Goal: Task Accomplishment & Management: Manage account settings

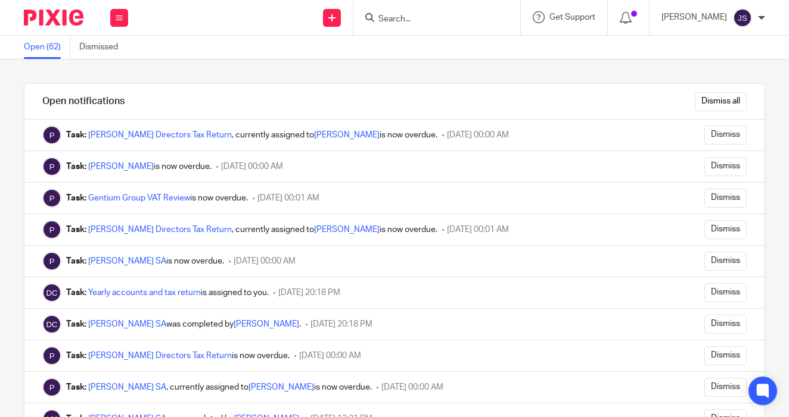
click at [58, 16] on img at bounding box center [54, 18] width 60 height 16
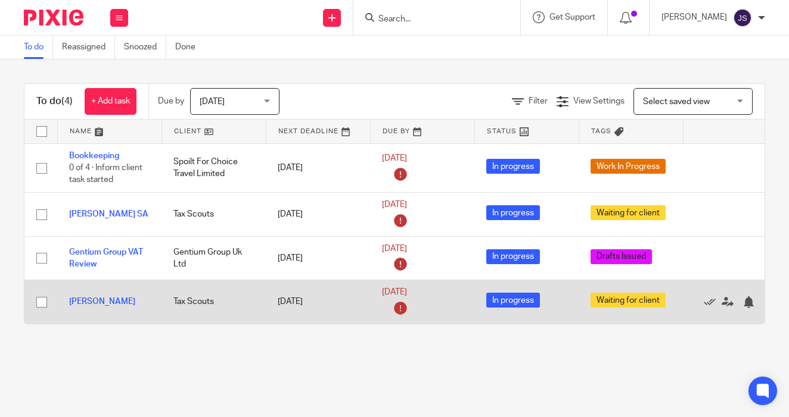
click at [160, 301] on td "[PERSON_NAME]" at bounding box center [109, 302] width 104 height 43
click at [95, 302] on link "[PERSON_NAME]" at bounding box center [102, 302] width 66 height 8
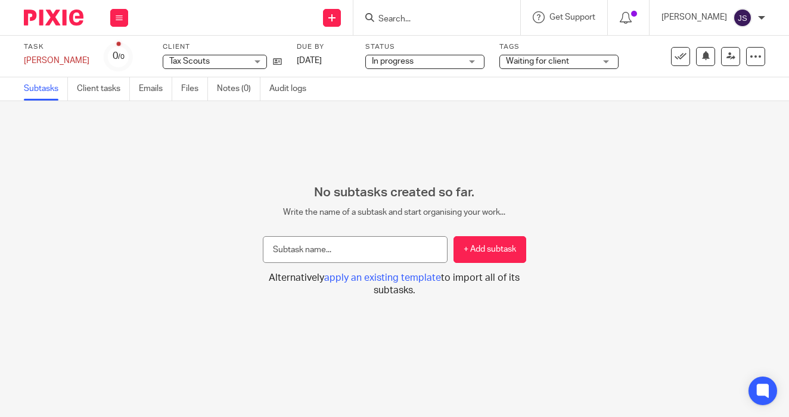
click at [541, 56] on span "Waiting for client" at bounding box center [550, 61] width 89 height 13
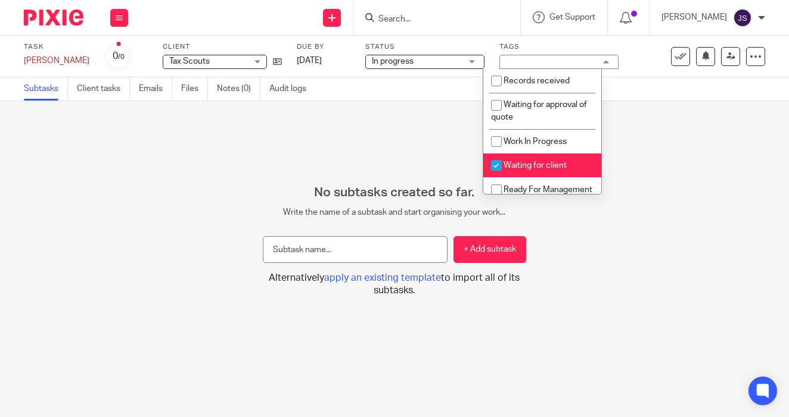
scroll to position [80, 0]
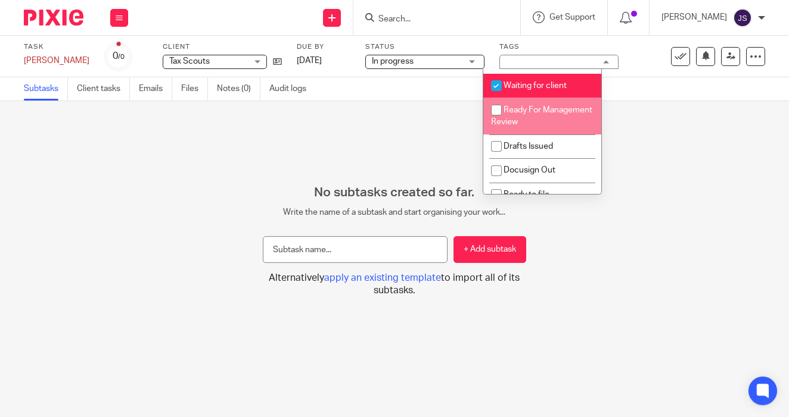
click at [521, 123] on li "Ready For Management Review" at bounding box center [542, 116] width 118 height 36
checkbox input "true"
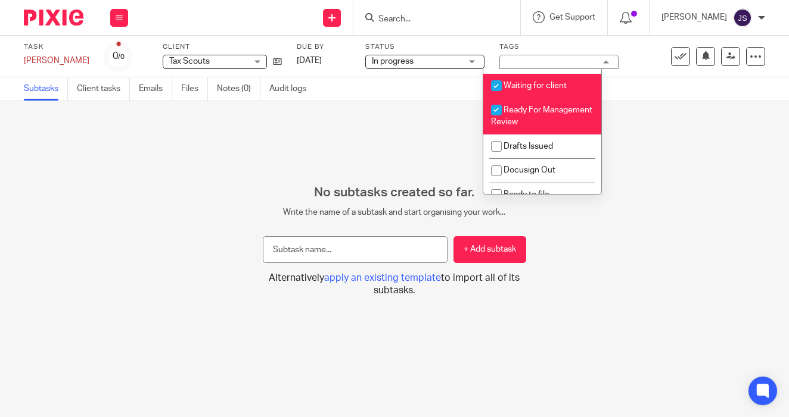
click at [516, 87] on span "Waiting for client" at bounding box center [534, 86] width 63 height 8
checkbox input "false"
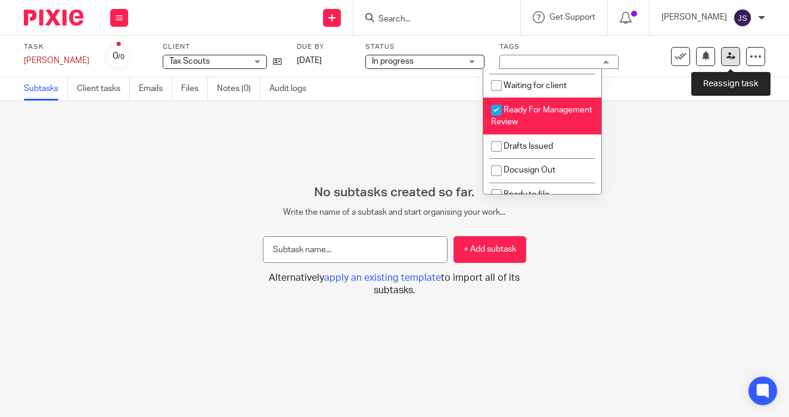
click at [726, 58] on icon at bounding box center [730, 56] width 9 height 9
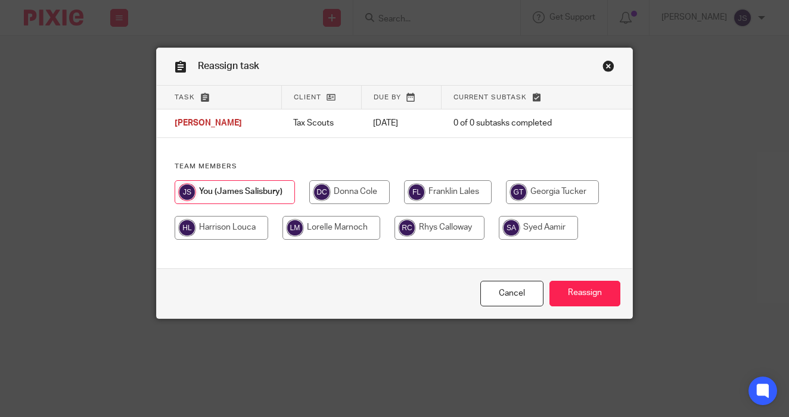
click at [345, 185] on input "radio" at bounding box center [349, 192] width 80 height 24
radio input "true"
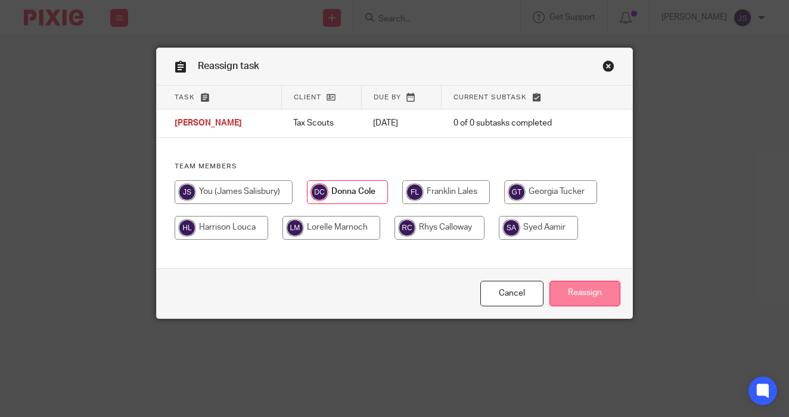
click at [563, 298] on input "Reassign" at bounding box center [584, 294] width 71 height 26
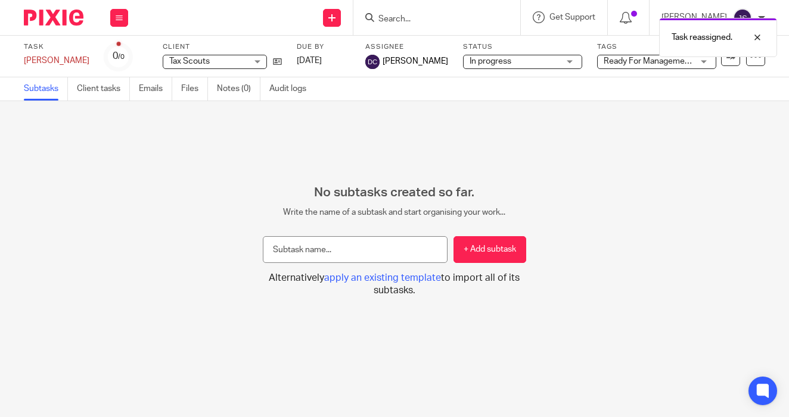
click at [63, 22] on img at bounding box center [54, 18] width 60 height 16
